Goal: Information Seeking & Learning: Learn about a topic

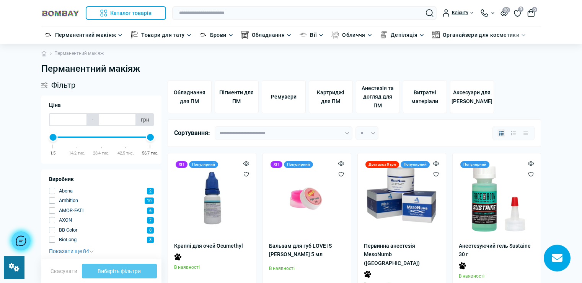
click at [86, 36] on link "Перманентний макіяж" at bounding box center [85, 35] width 61 height 8
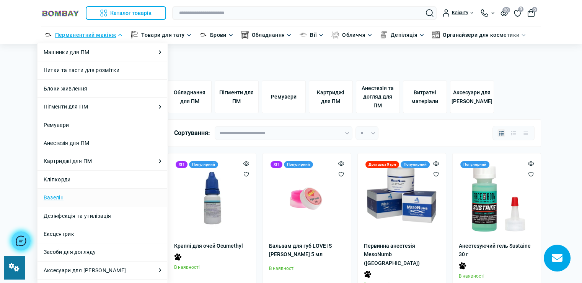
click at [61, 196] on link "Вазелін" at bounding box center [54, 197] width 20 height 8
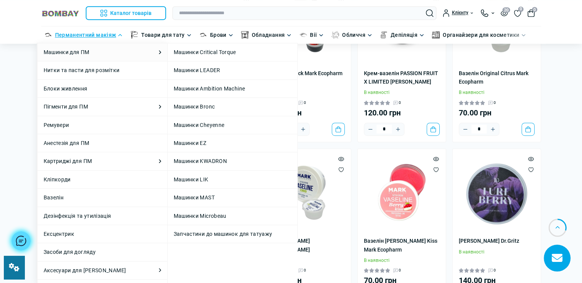
scroll to position [460, 0]
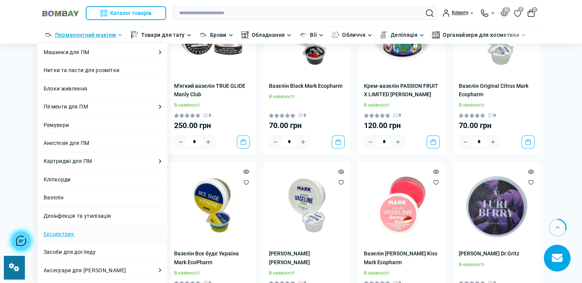
click at [58, 234] on link "Ексцентрик" at bounding box center [59, 233] width 31 height 8
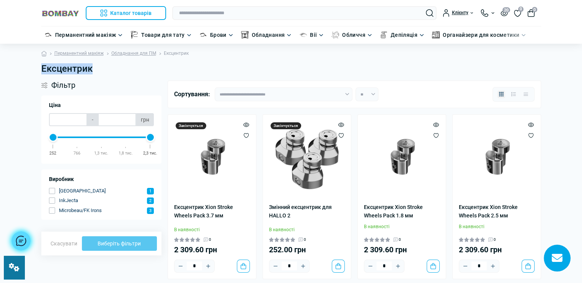
drag, startPoint x: 39, startPoint y: 68, endPoint x: 100, endPoint y: 67, distance: 60.9
click at [100, 67] on div "Ексцентрик" at bounding box center [291, 71] width 509 height 17
copy h1 "Ексцентрик"
